Goal: Task Accomplishment & Management: Use online tool/utility

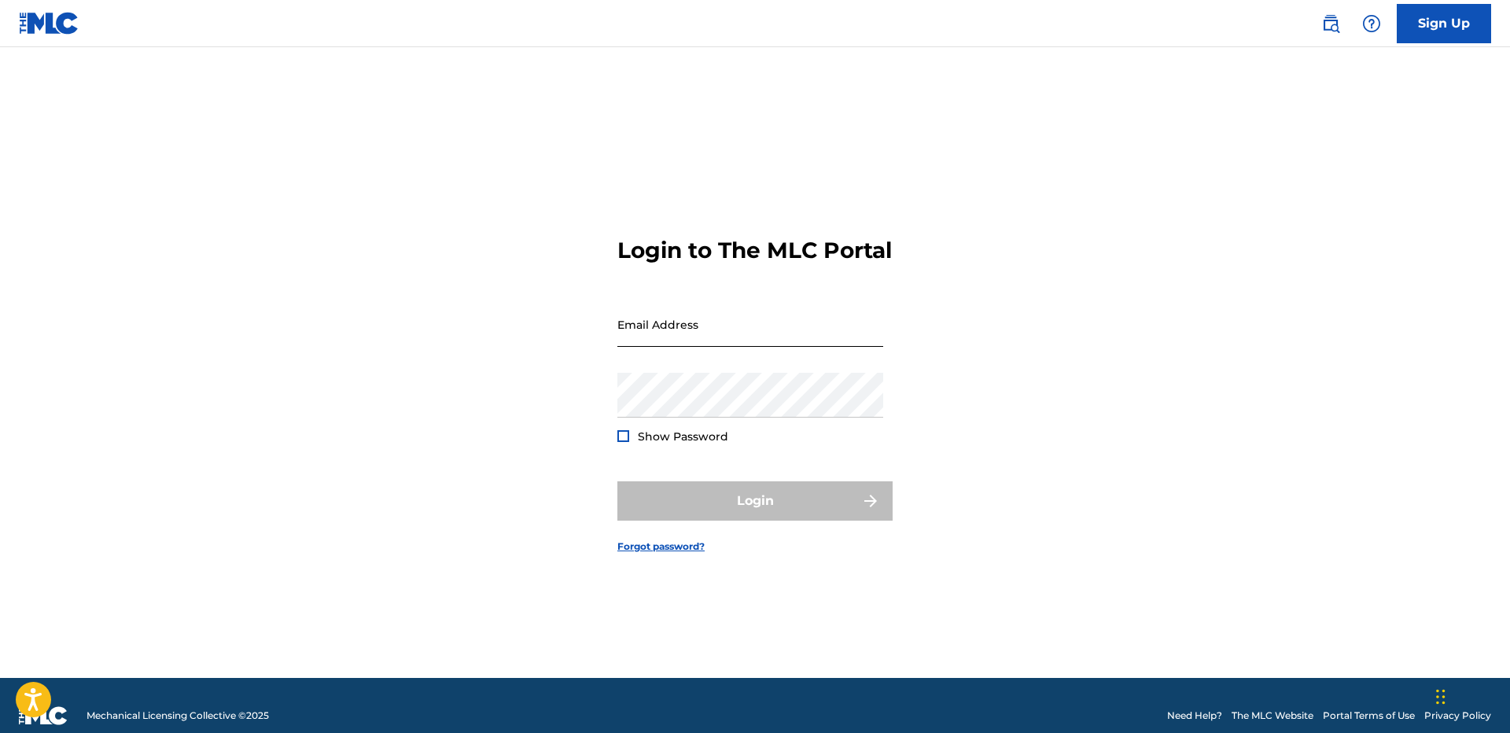
click at [725, 326] on input "Email Address" at bounding box center [750, 324] width 266 height 45
type input "[EMAIL_ADDRESS][DOMAIN_NAME]"
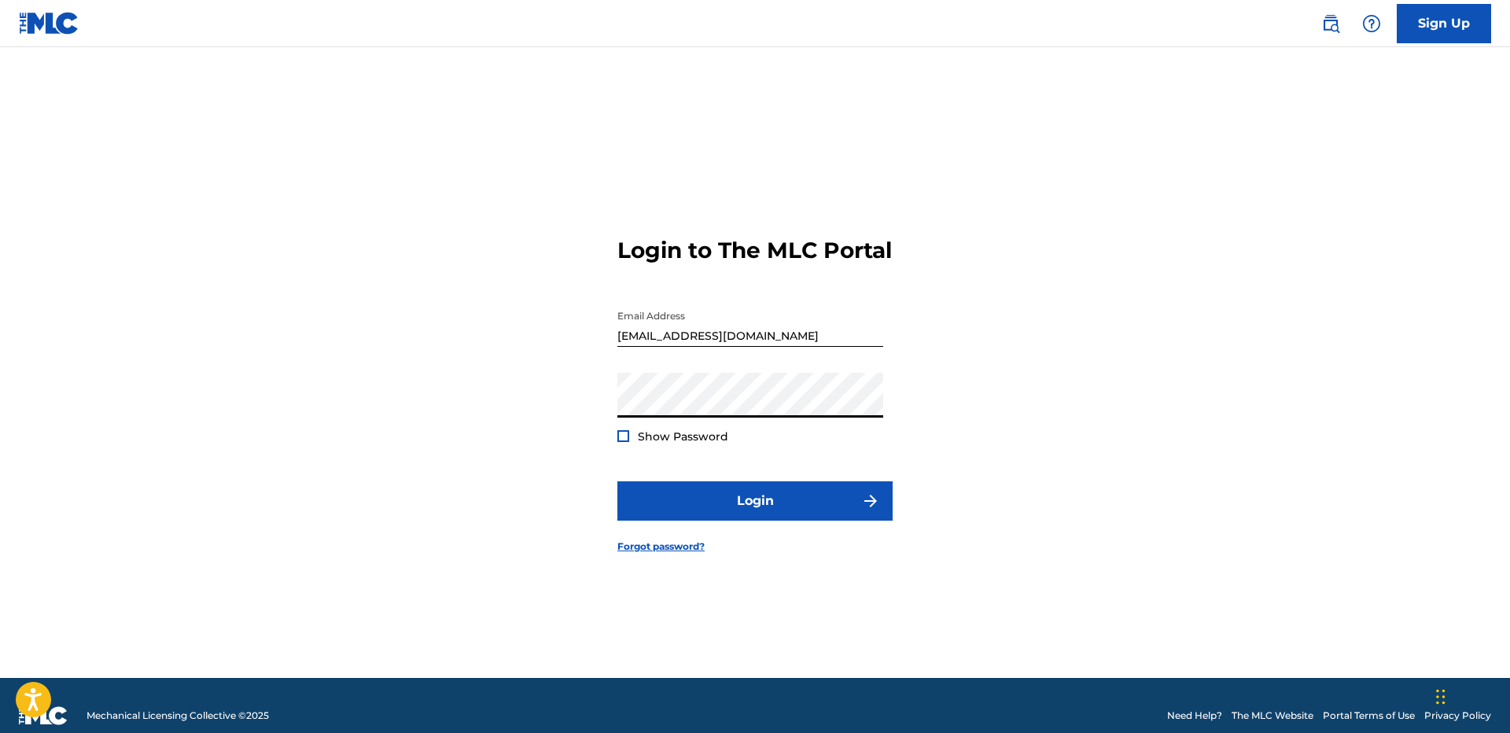
click at [625, 442] on div at bounding box center [623, 436] width 12 height 12
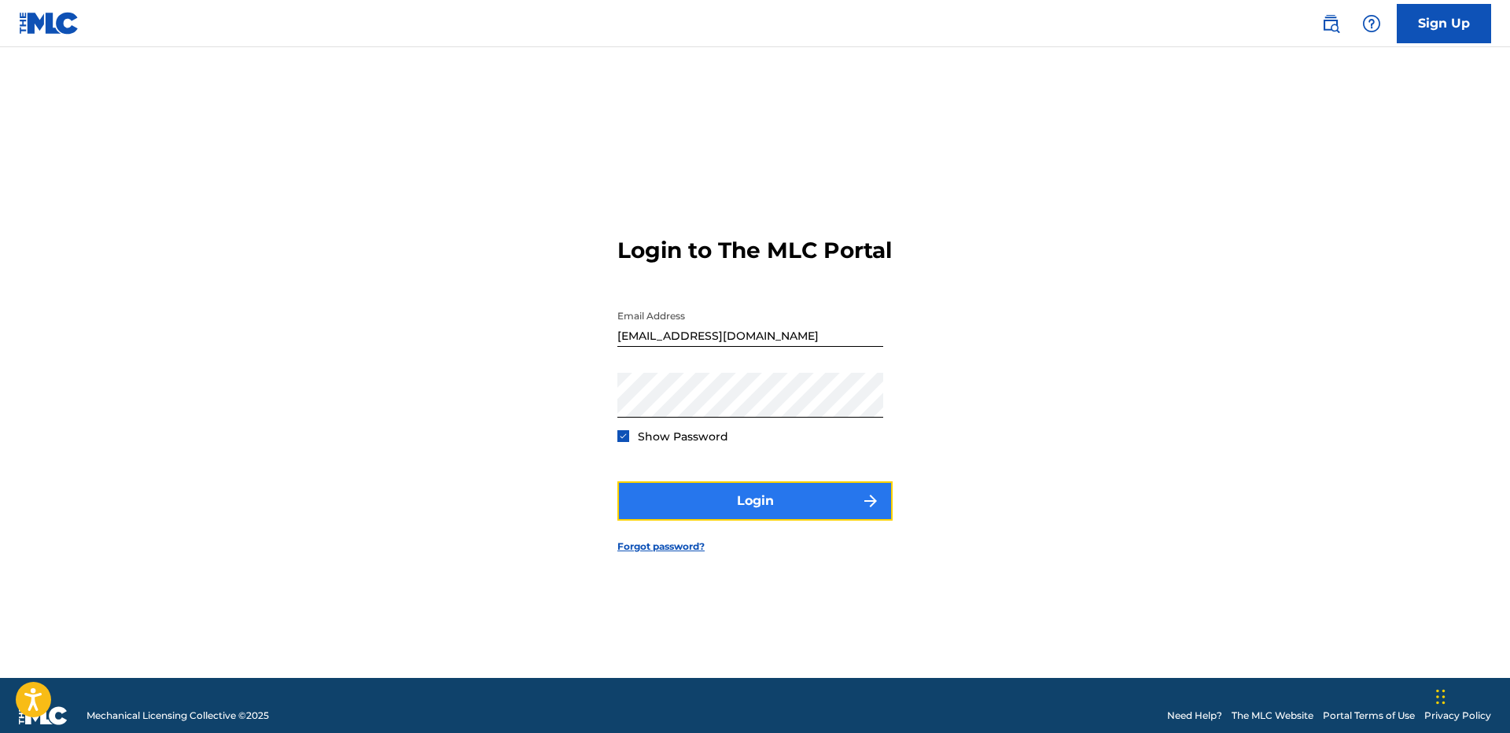
click at [716, 516] on button "Login" at bounding box center [754, 500] width 275 height 39
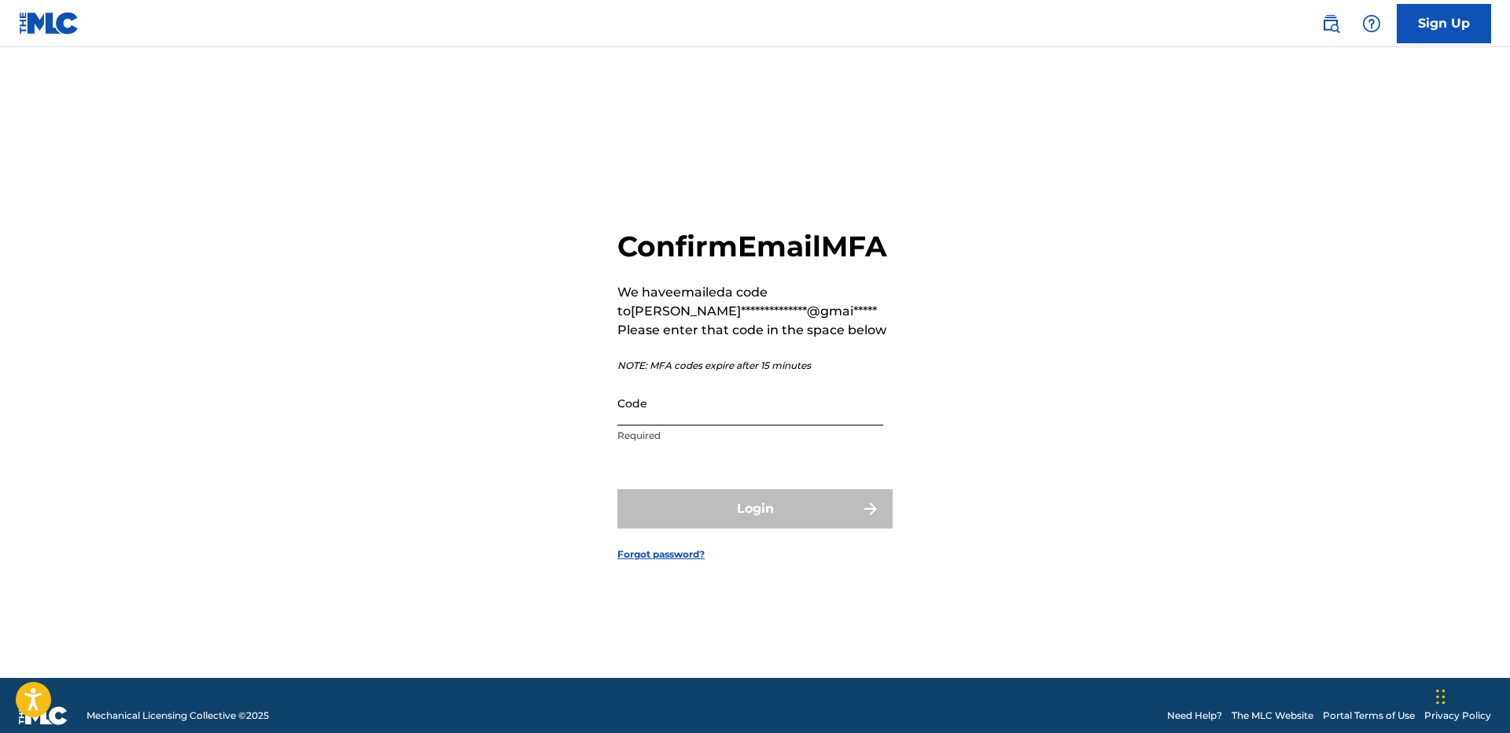
click at [673, 426] on input "Code" at bounding box center [750, 403] width 266 height 45
paste input "475181"
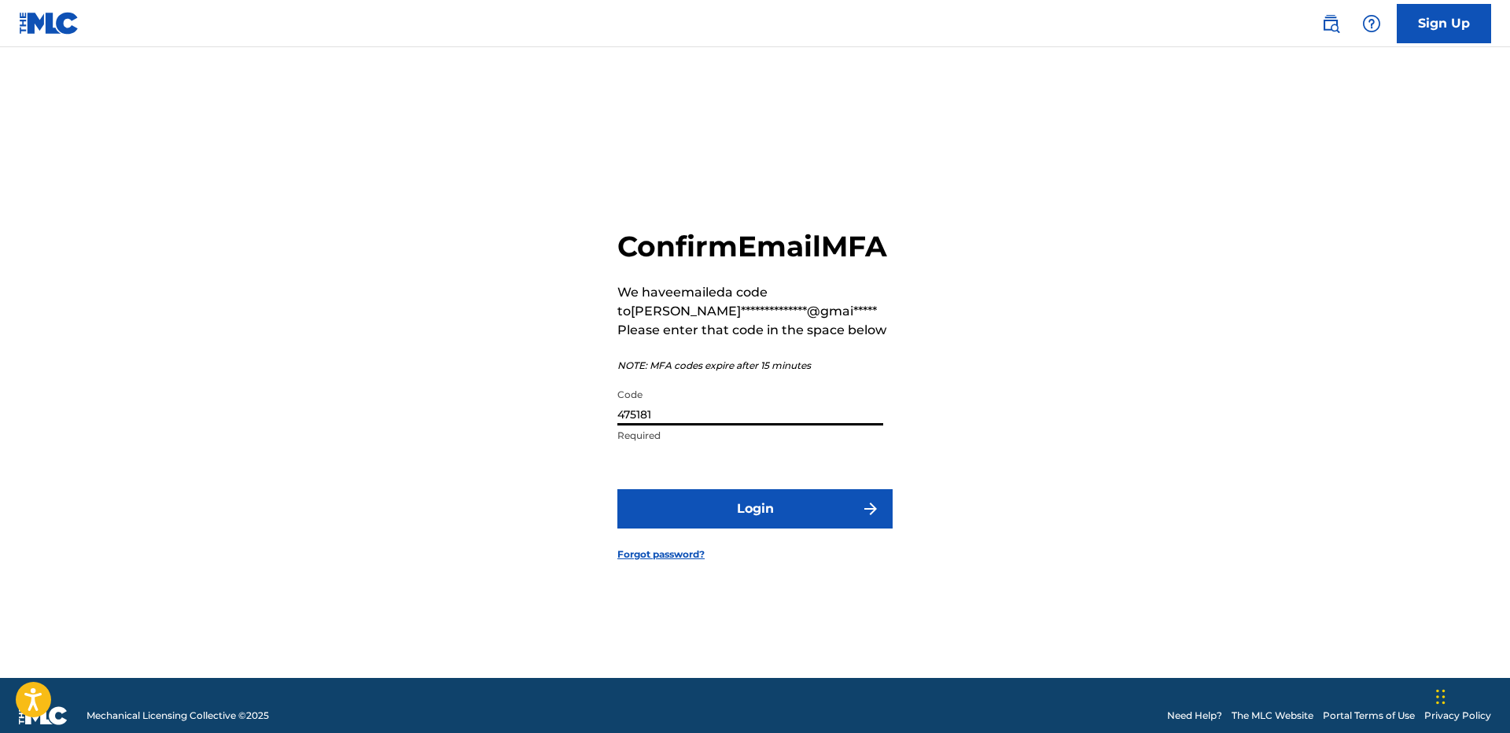
type input "475181"
click at [617, 489] on button "Login" at bounding box center [754, 508] width 275 height 39
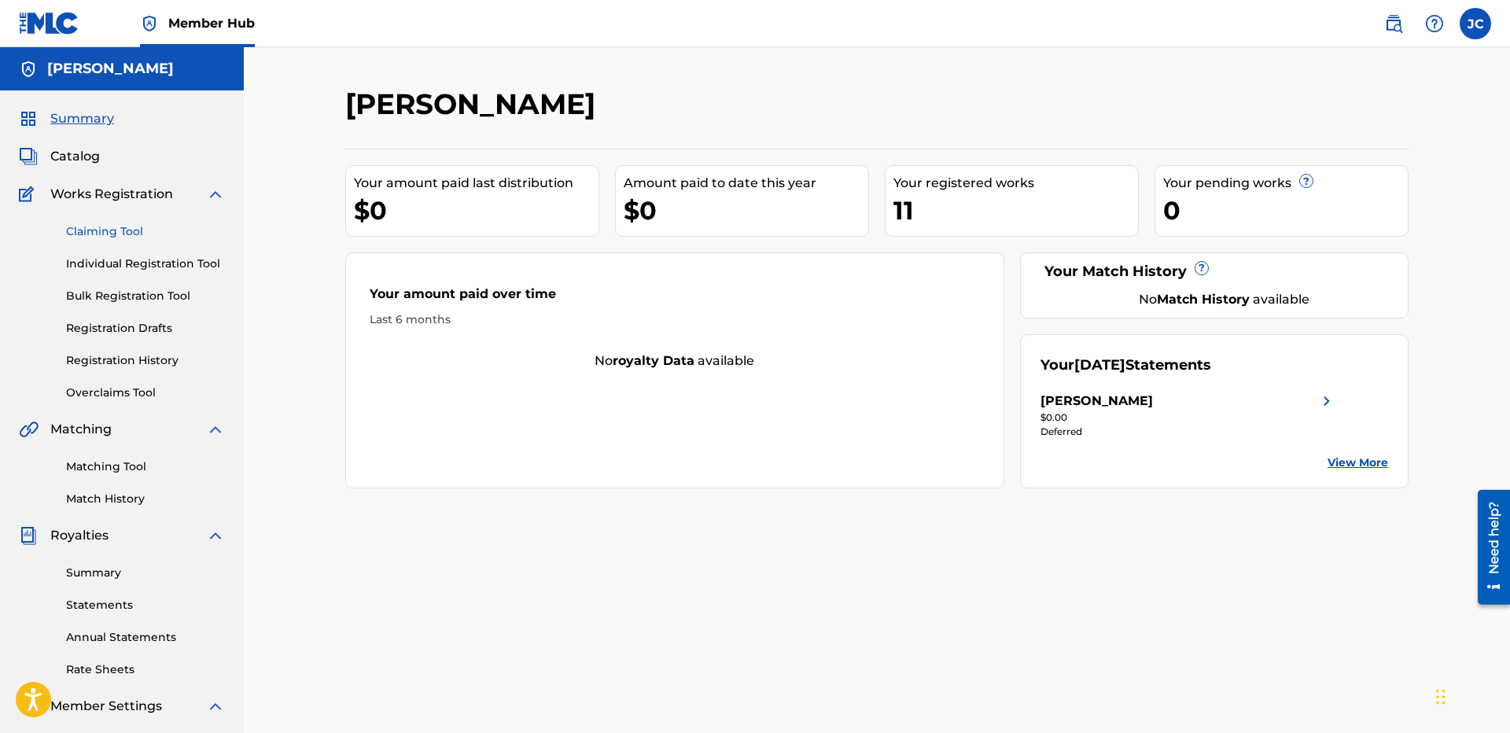
click at [180, 236] on link "Claiming Tool" at bounding box center [145, 231] width 159 height 17
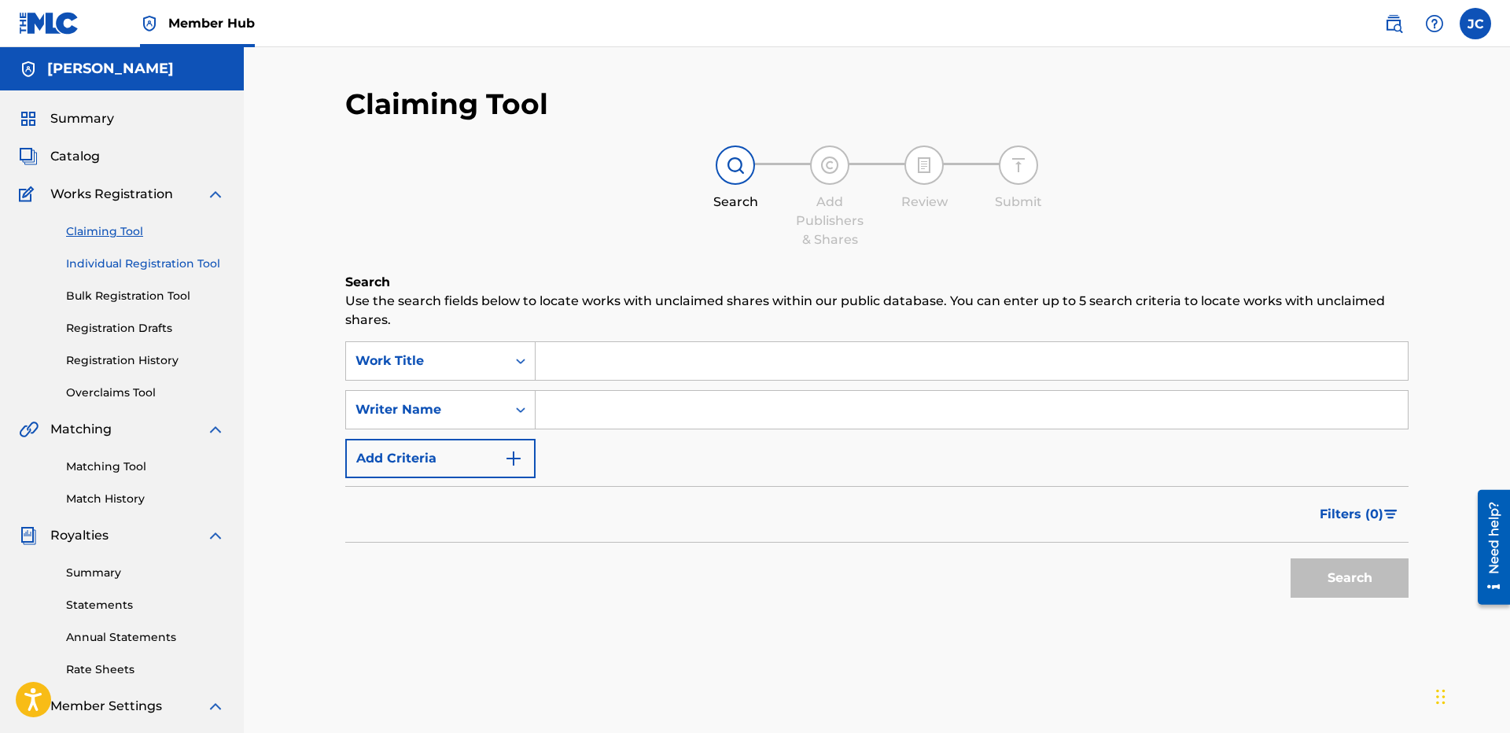
click at [162, 256] on link "Individual Registration Tool" at bounding box center [145, 264] width 159 height 17
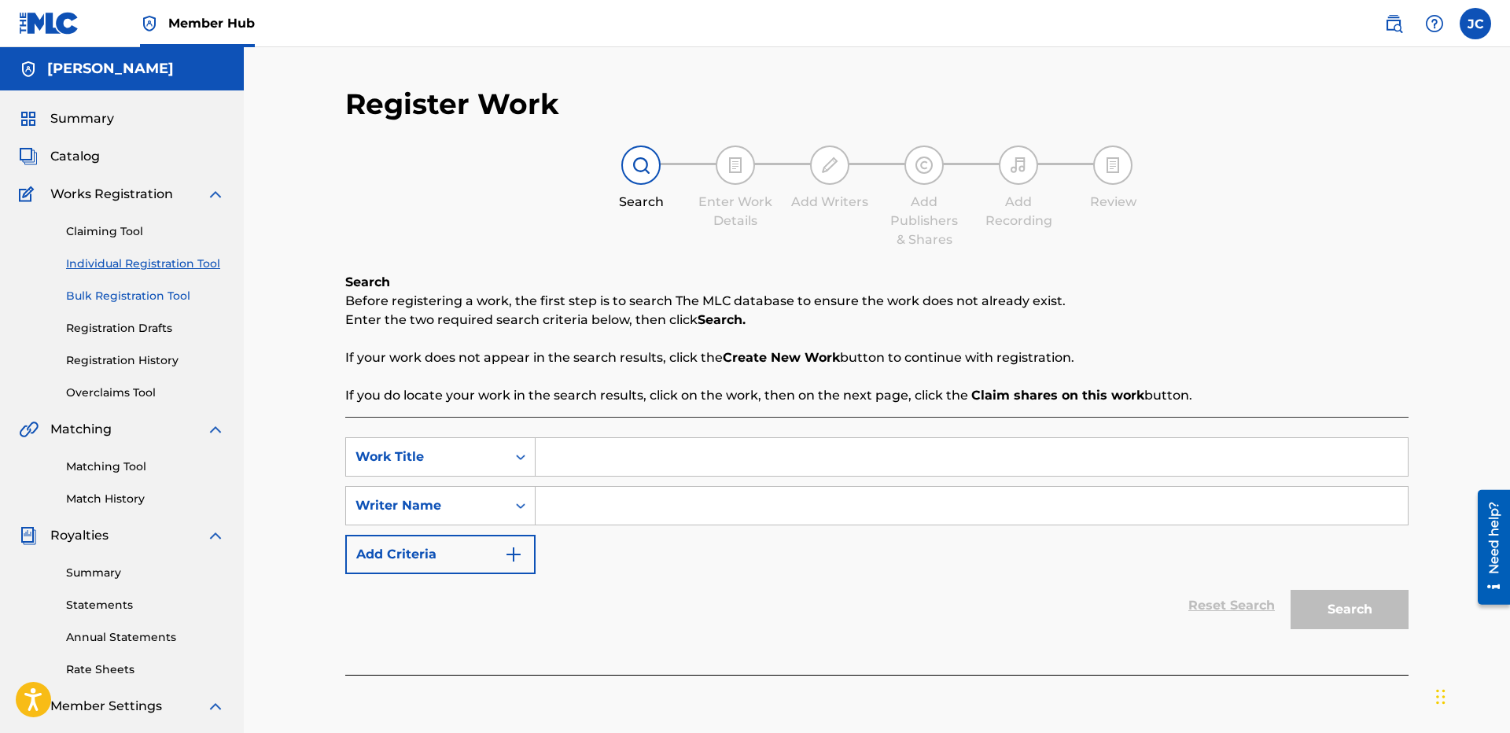
click at [149, 298] on link "Bulk Registration Tool" at bounding box center [145, 296] width 159 height 17
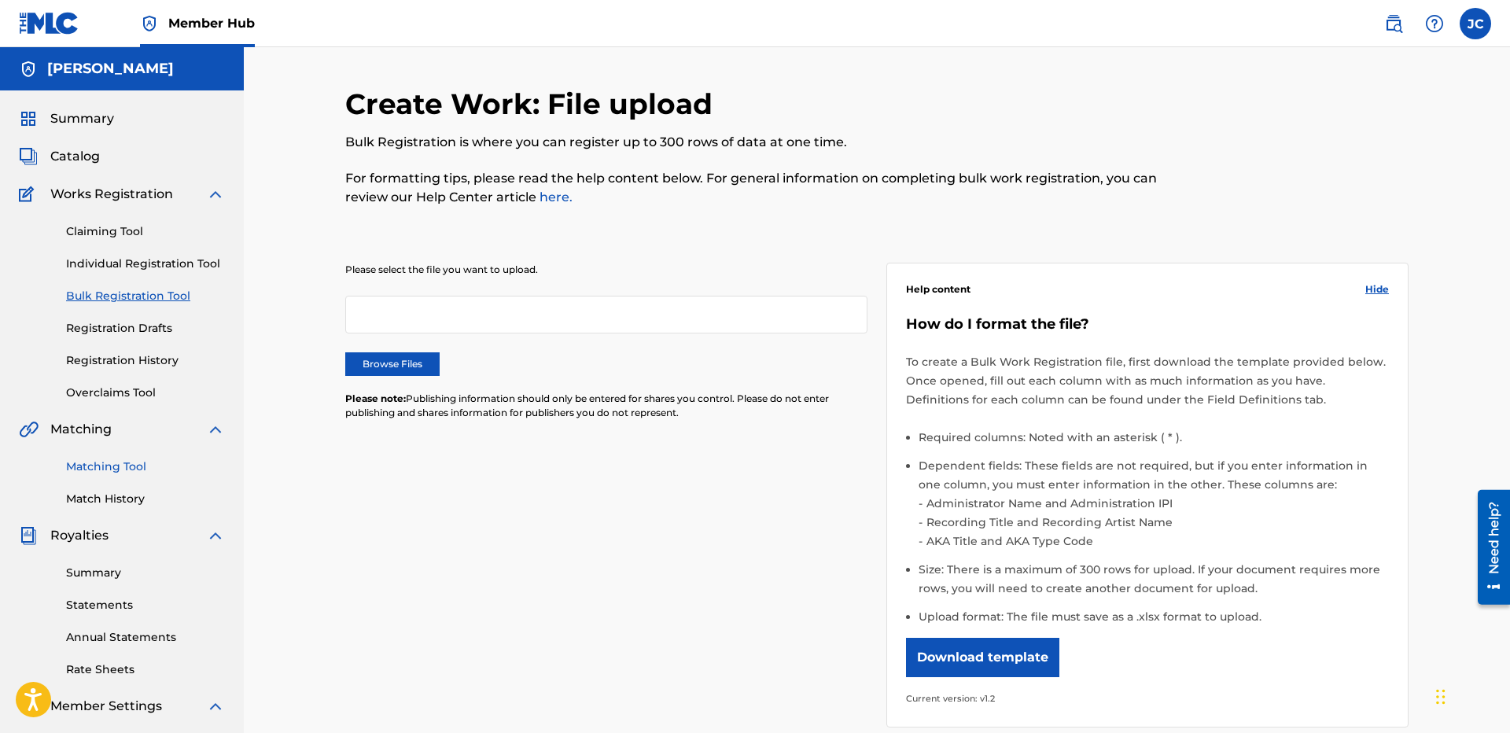
click at [91, 467] on link "Matching Tool" at bounding box center [145, 467] width 159 height 17
